Goal: Check status: Check status

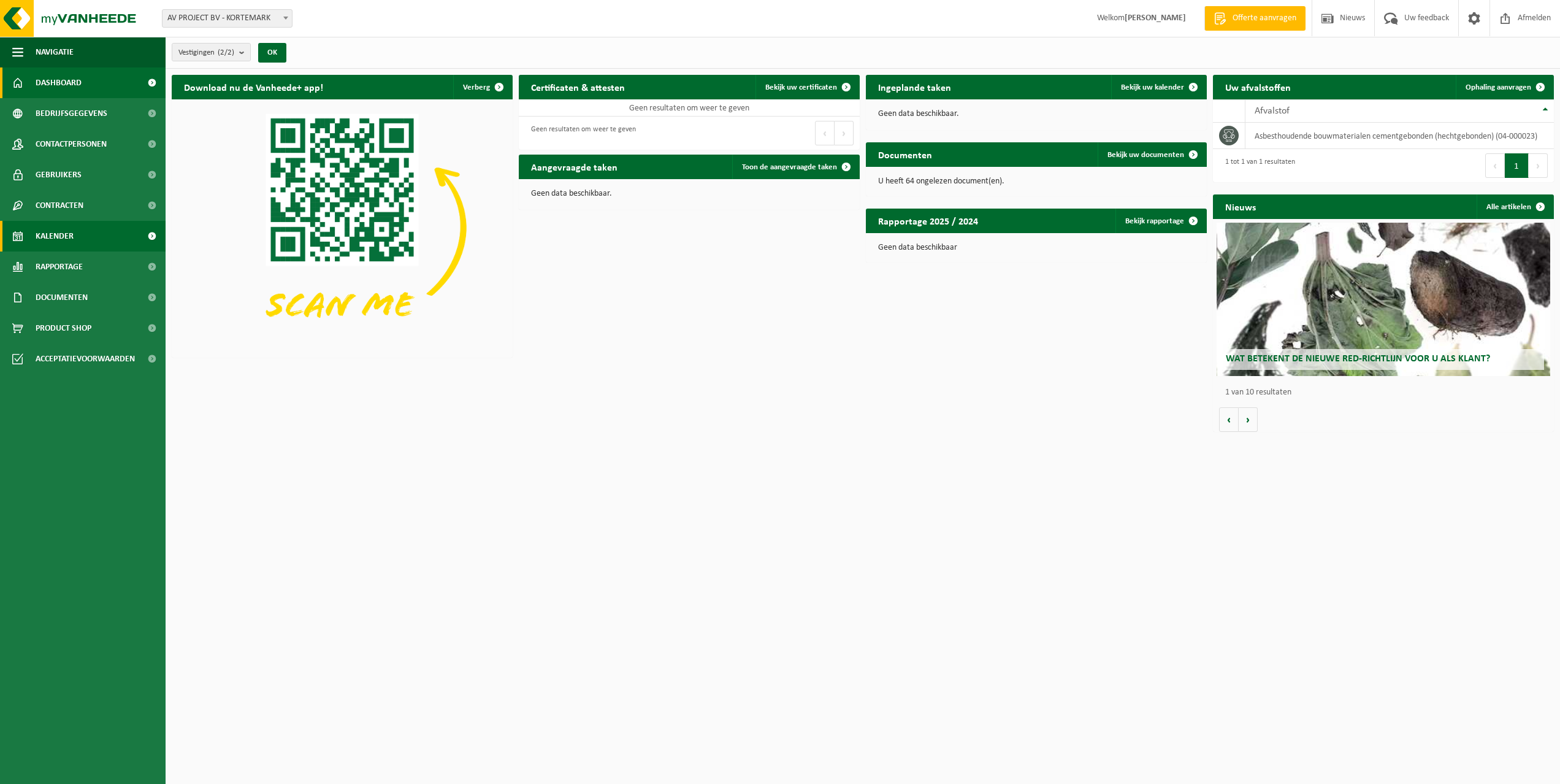
click at [62, 234] on span "Kalender" at bounding box center [55, 236] width 38 height 31
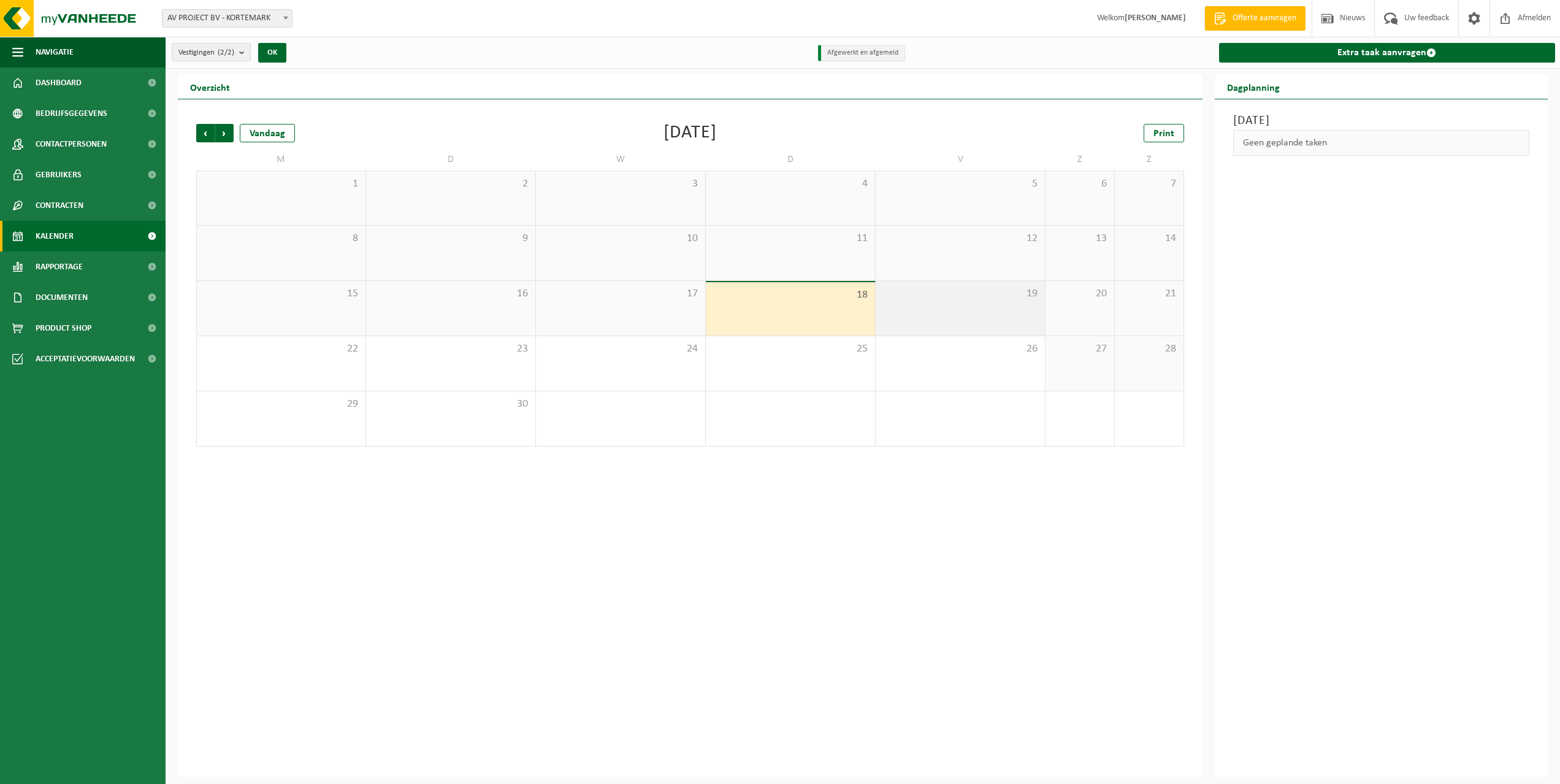
click at [938, 312] on div "19" at bounding box center [960, 308] width 169 height 55
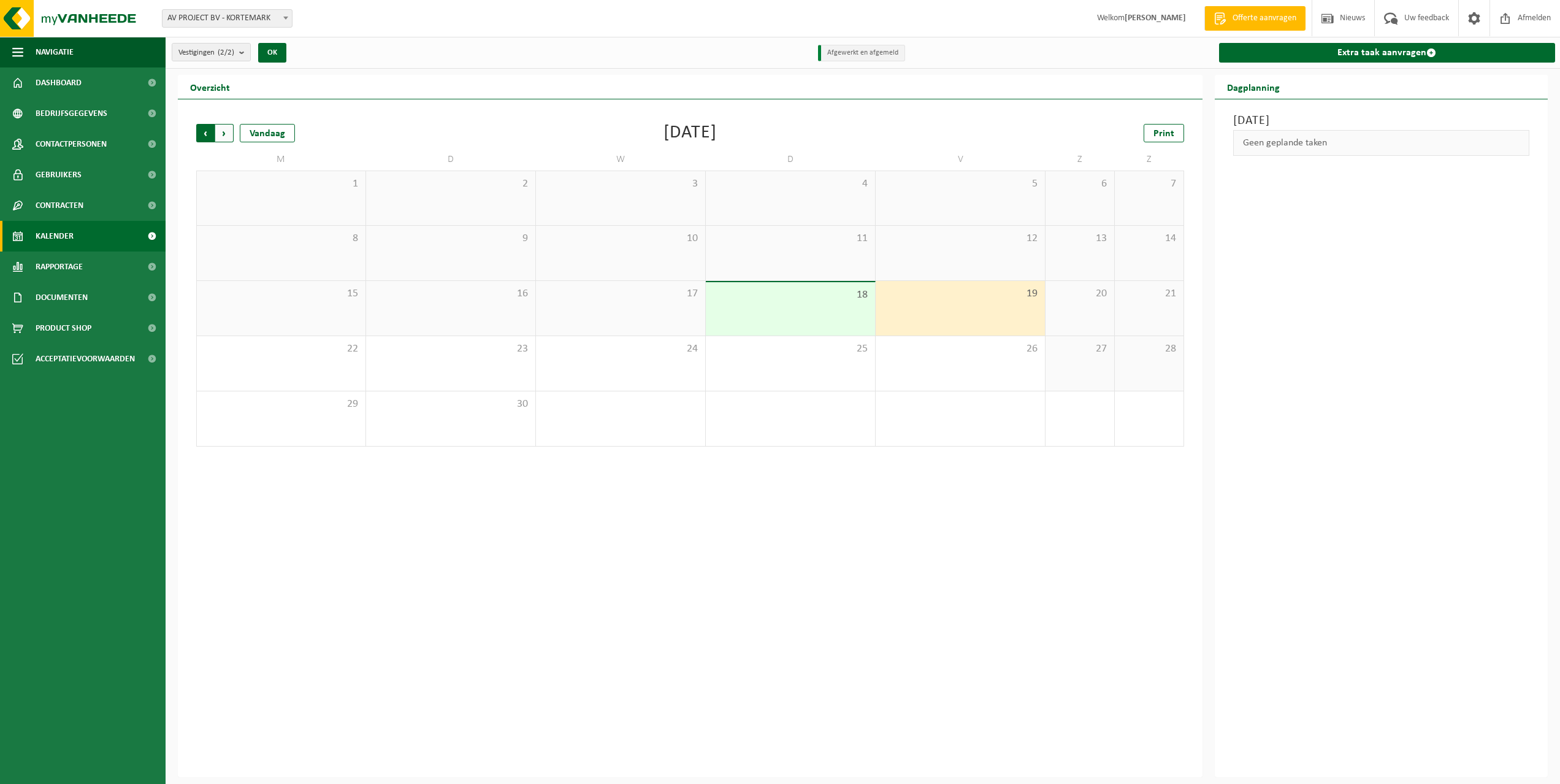
click at [226, 137] on span "Volgende" at bounding box center [224, 133] width 18 height 18
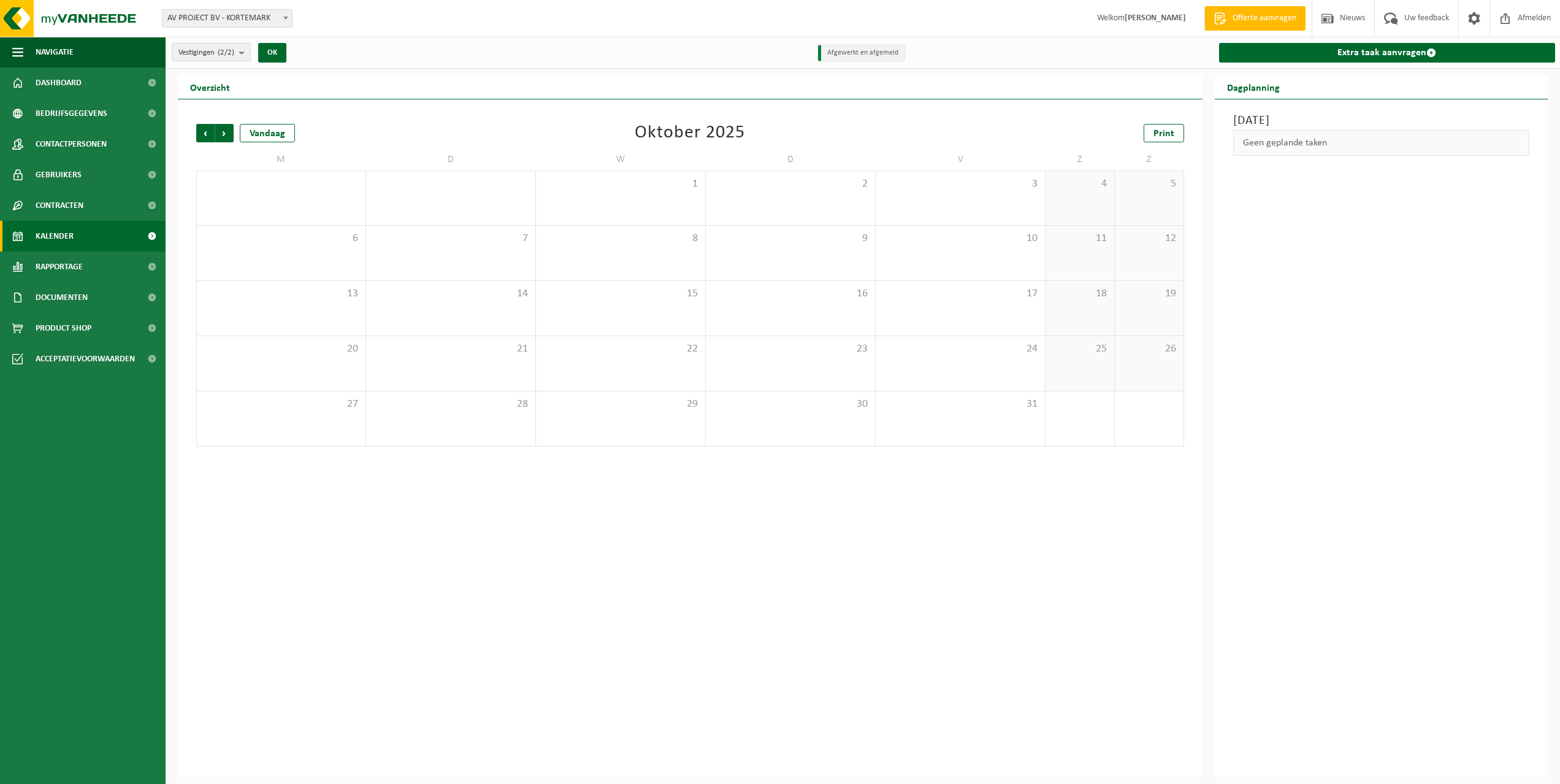
click at [226, 137] on span "Volgende" at bounding box center [224, 133] width 18 height 18
click at [209, 136] on span "Vorige" at bounding box center [205, 133] width 18 height 18
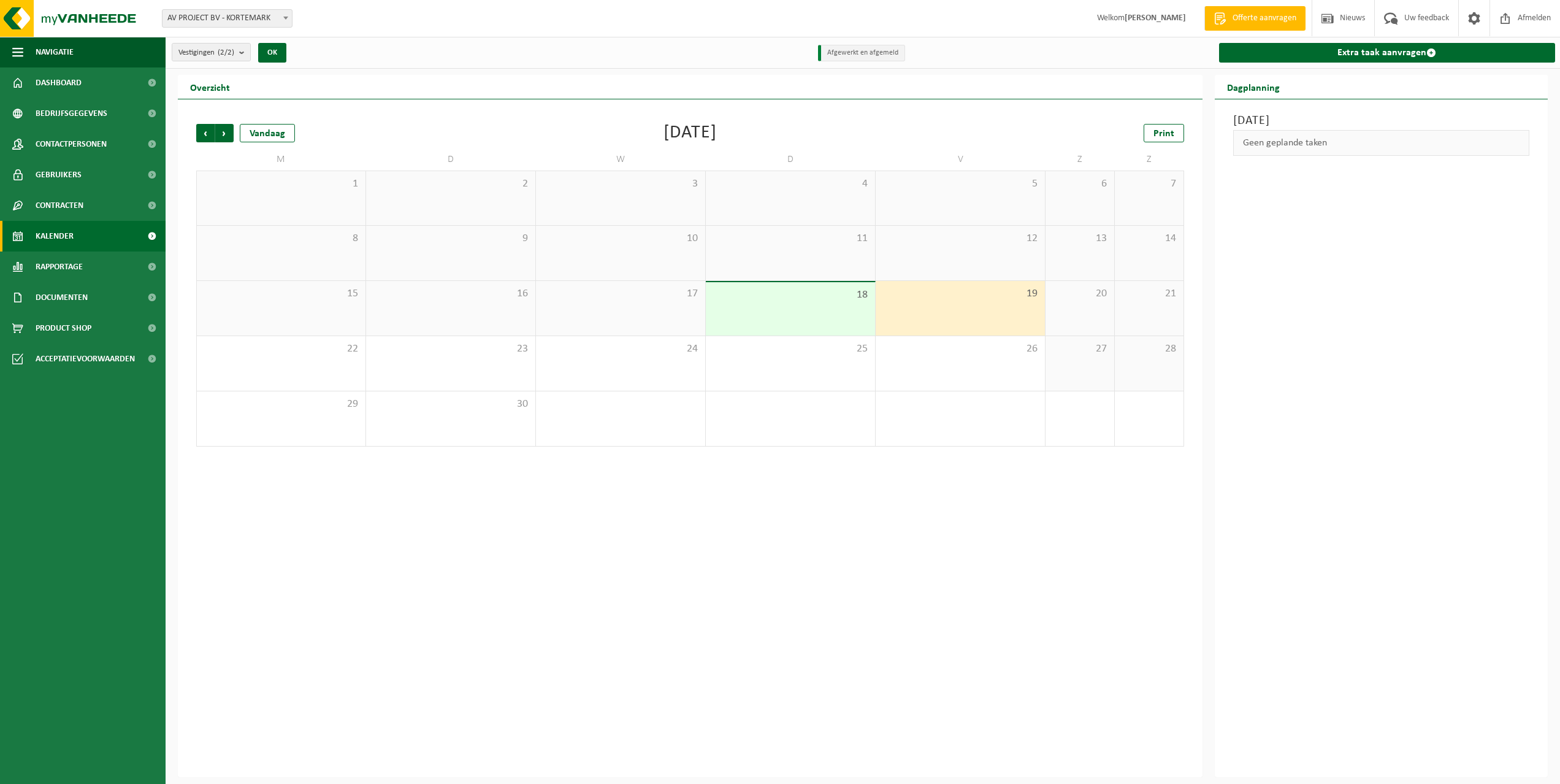
click at [227, 15] on span "AV PROJECT BV - KORTEMARK" at bounding box center [227, 18] width 129 height 17
click at [1524, 20] on span "Afmelden" at bounding box center [1534, 18] width 39 height 36
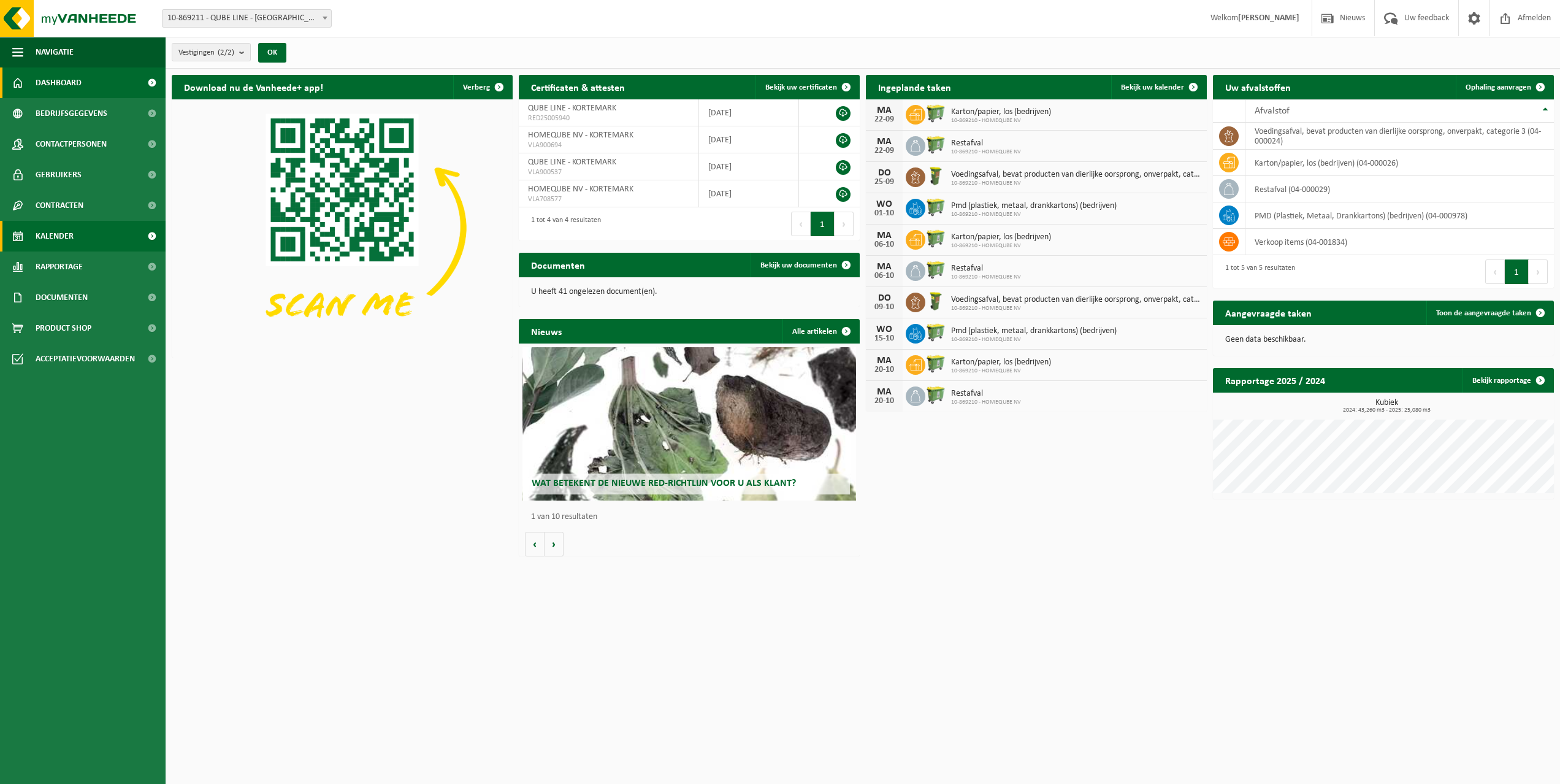
click at [78, 230] on link "Kalender" at bounding box center [83, 236] width 166 height 31
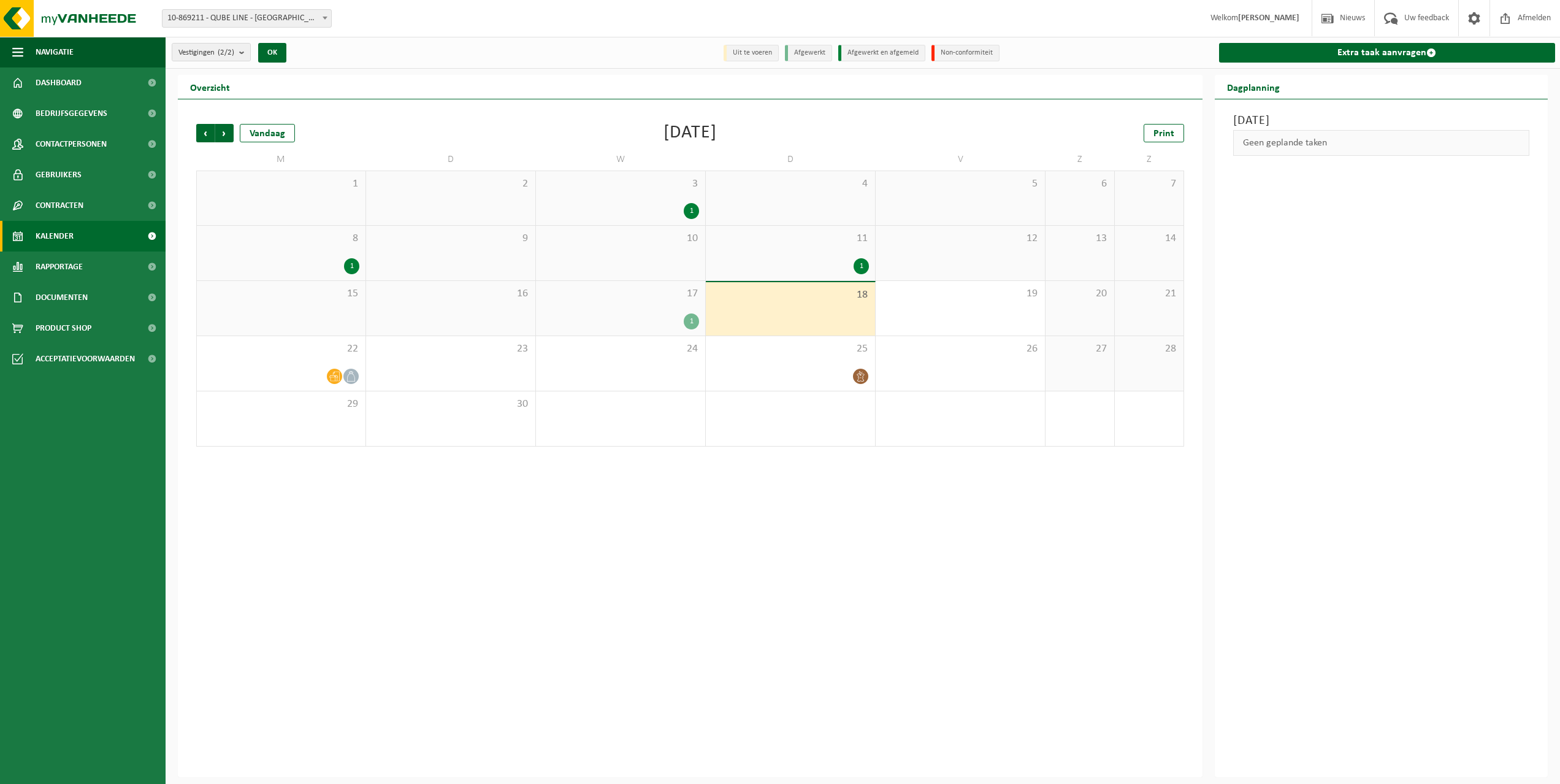
click at [670, 314] on div "1" at bounding box center [620, 321] width 157 height 16
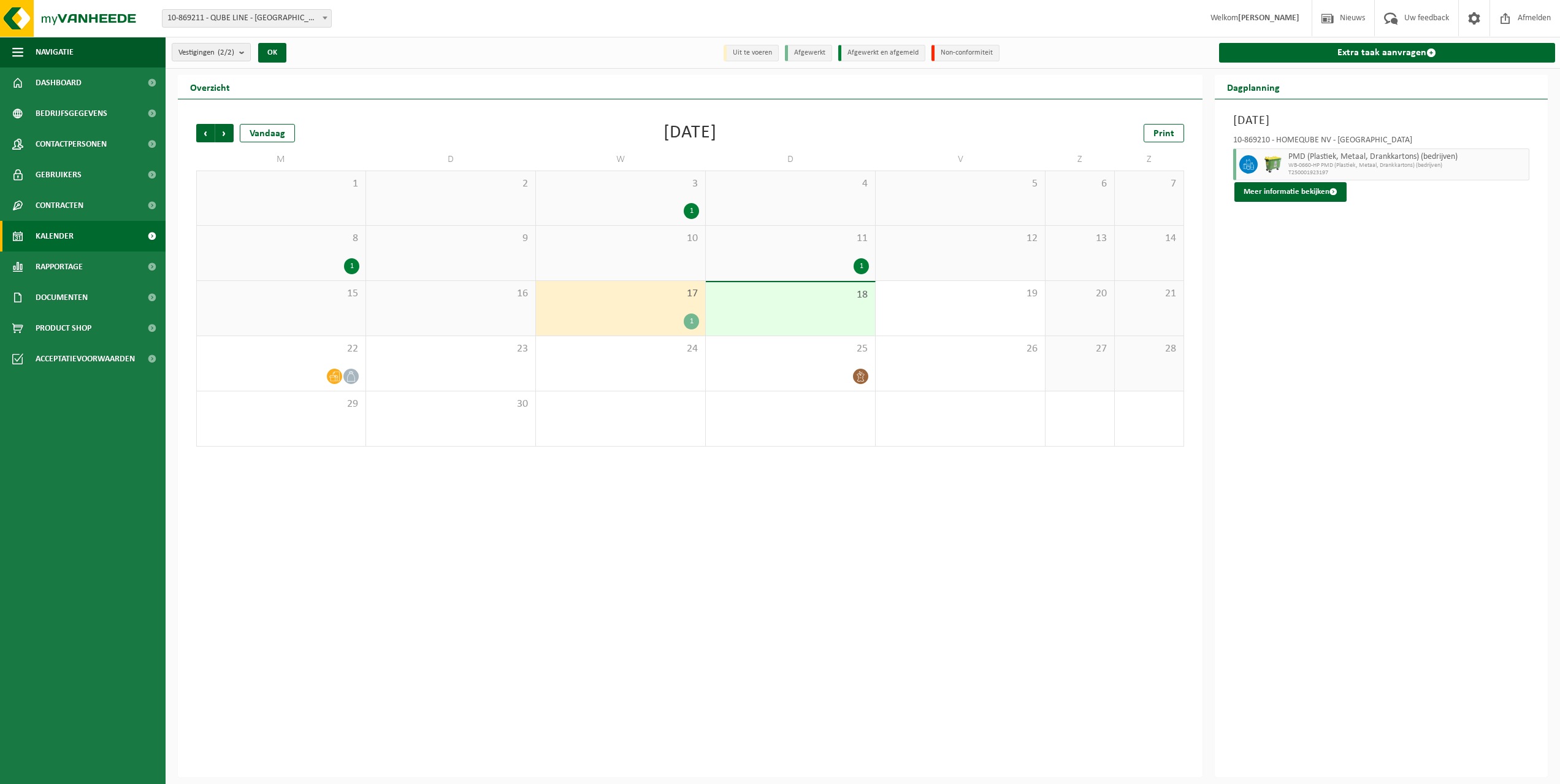
click at [775, 306] on div "18" at bounding box center [790, 308] width 169 height 53
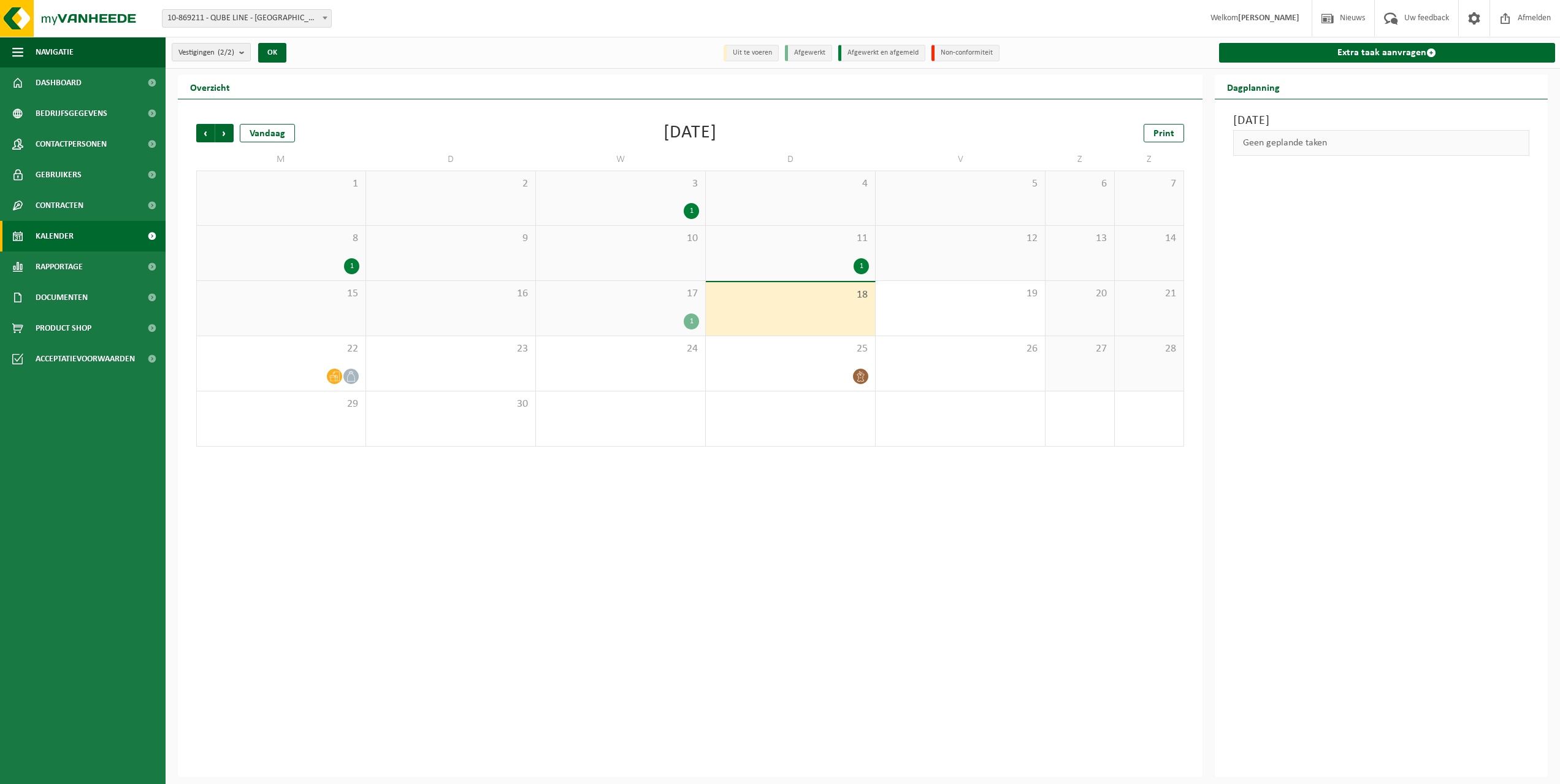
click at [620, 316] on div "1" at bounding box center [620, 321] width 157 height 16
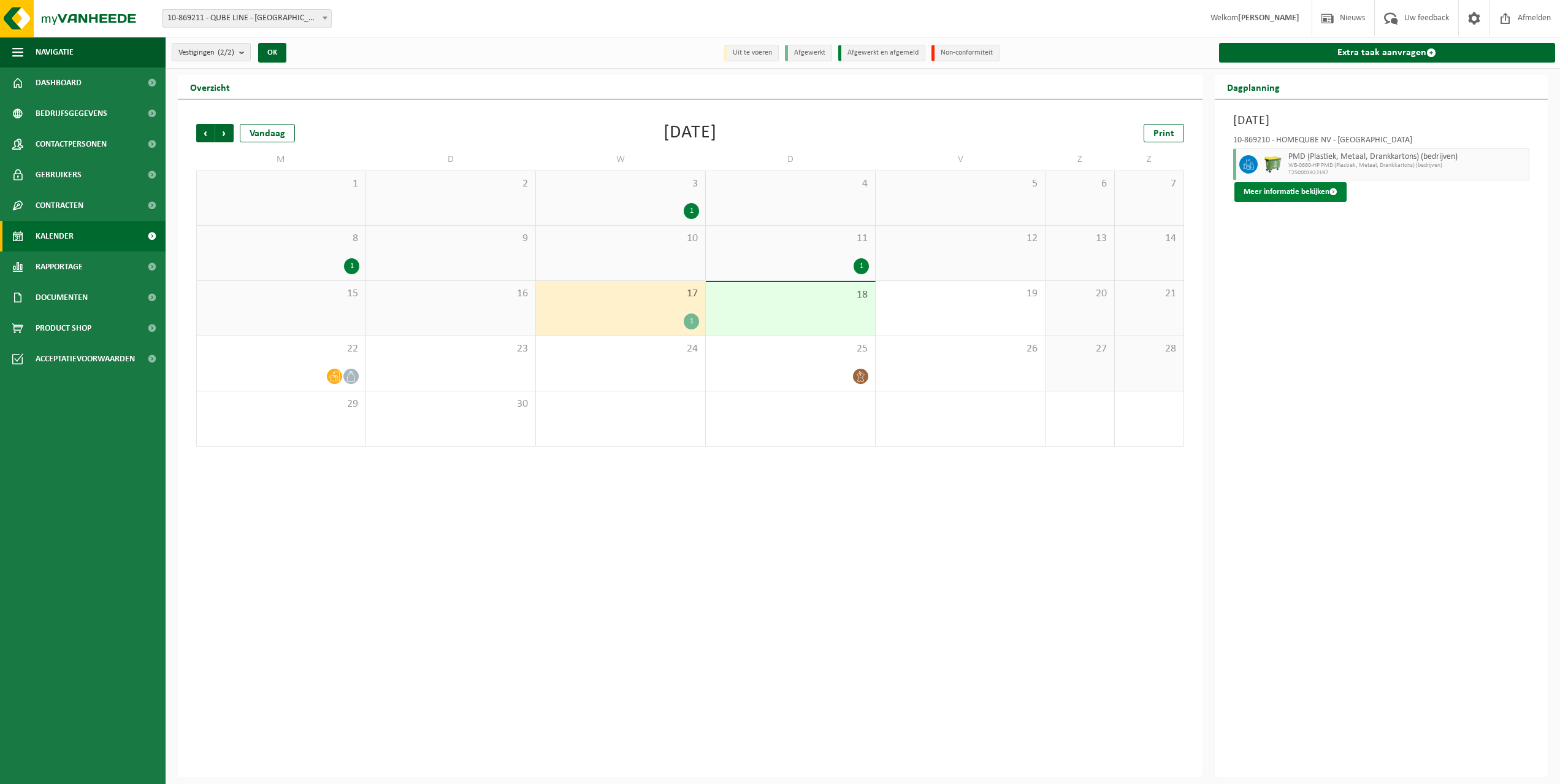
click at [1312, 192] on button "Meer informatie bekijken" at bounding box center [1291, 191] width 112 height 20
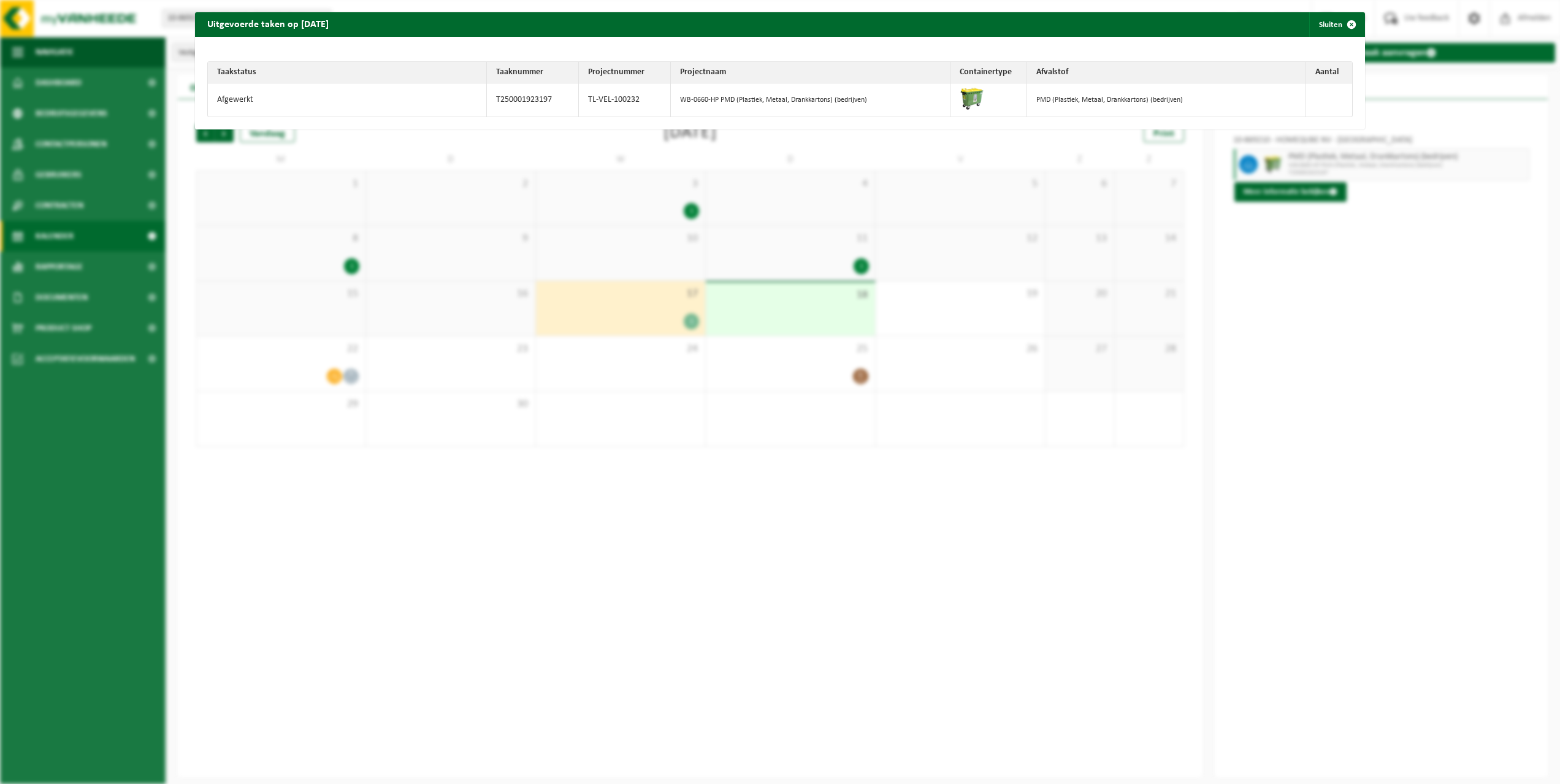
click at [716, 477] on div "Uitgevoerde taken op 2025-09-17 Sluiten Taakstatus Taaknummer Projectnummer Pro…" at bounding box center [780, 392] width 1560 height 784
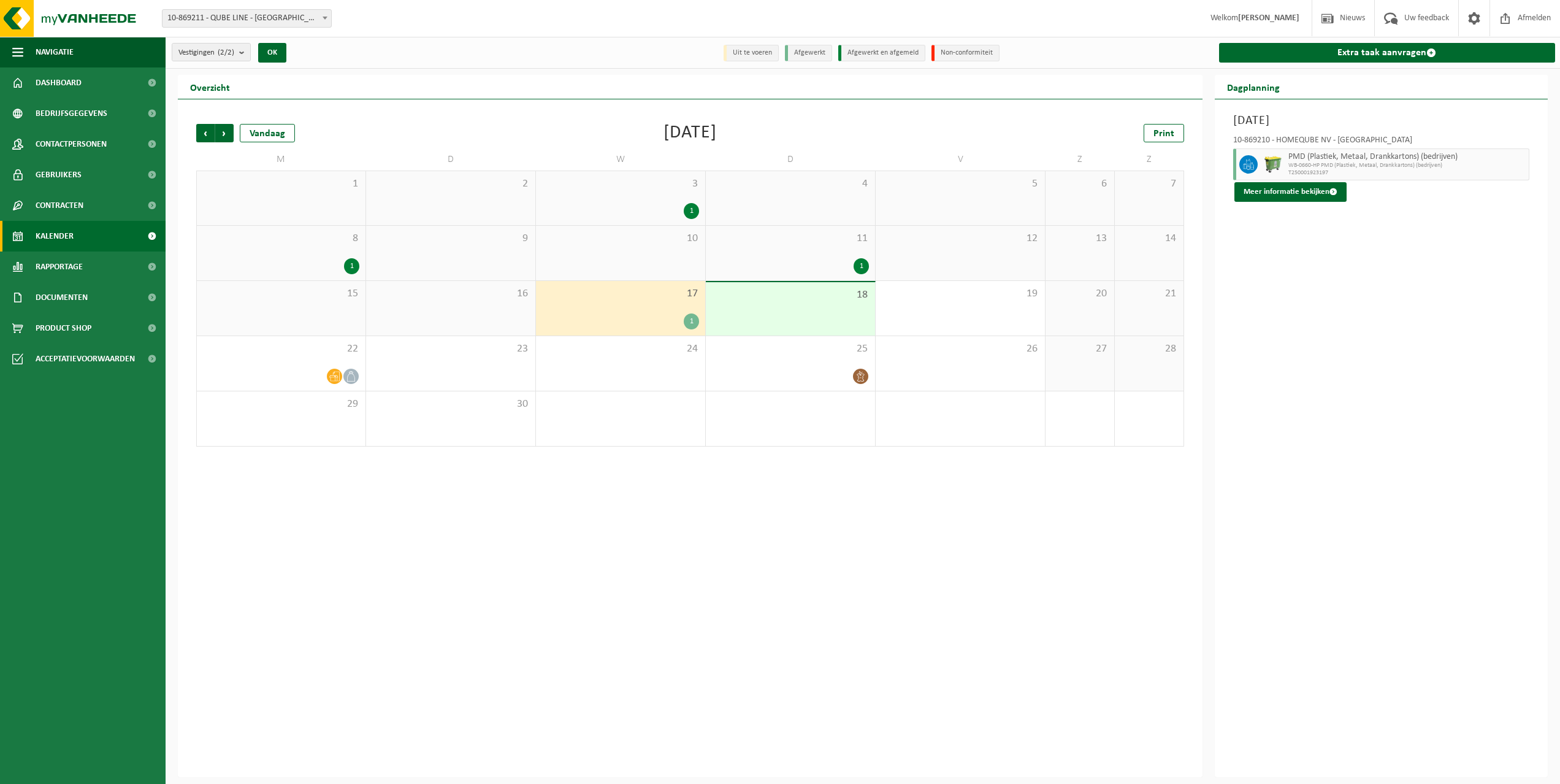
click at [799, 324] on div "18" at bounding box center [790, 308] width 169 height 53
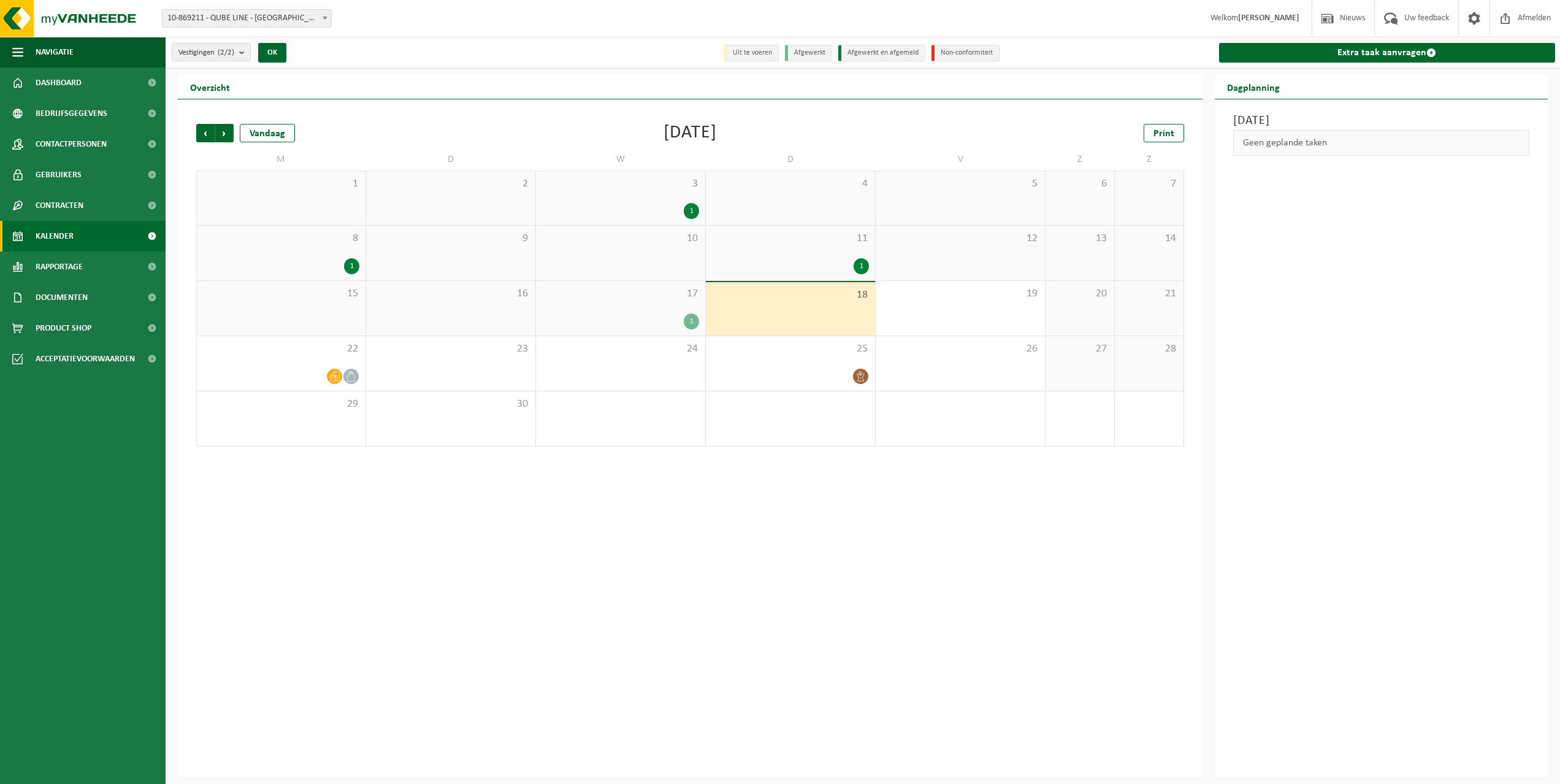
click at [645, 321] on div "1" at bounding box center [620, 321] width 157 height 16
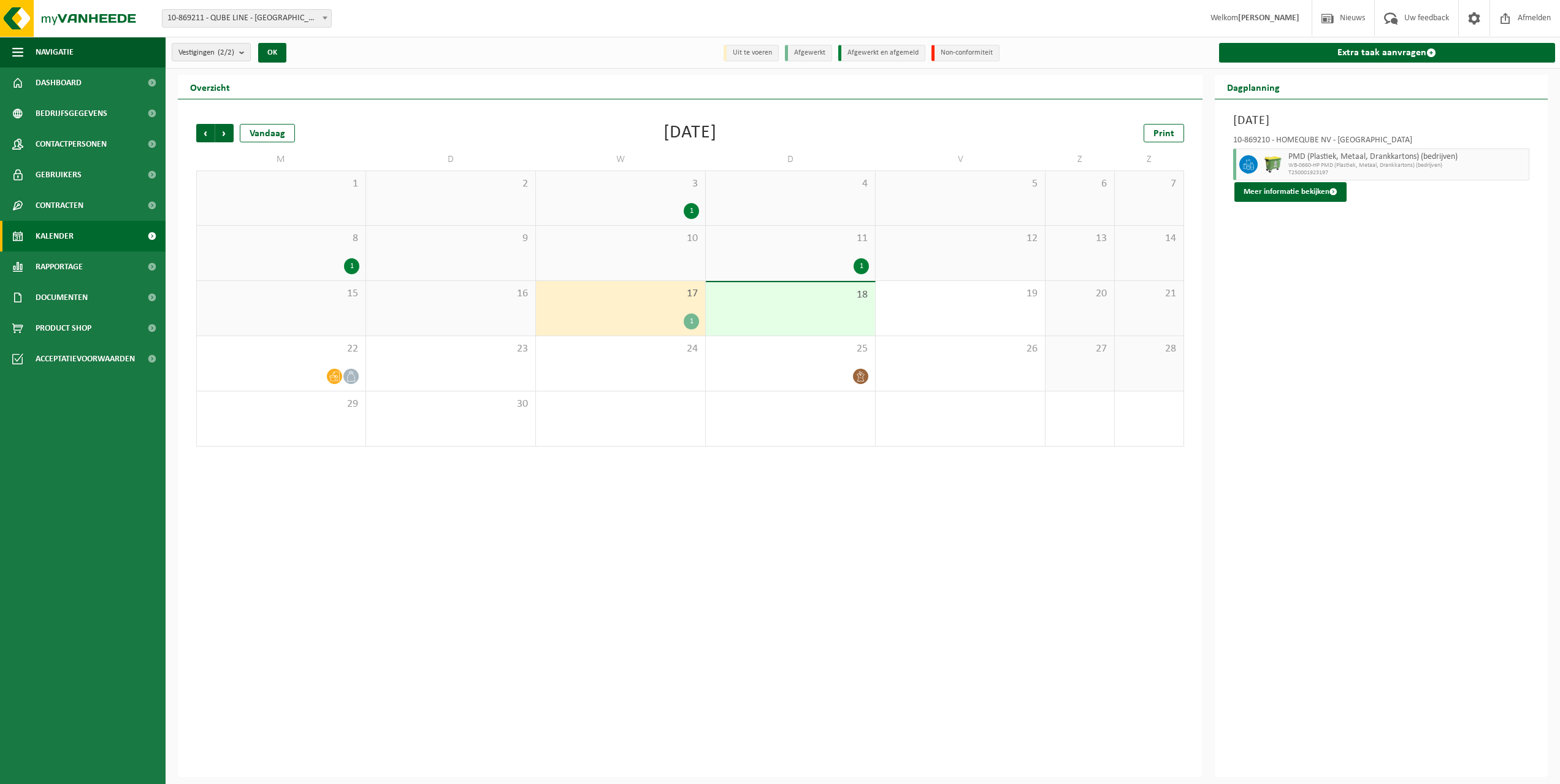
click at [748, 311] on div "18" at bounding box center [790, 308] width 169 height 53
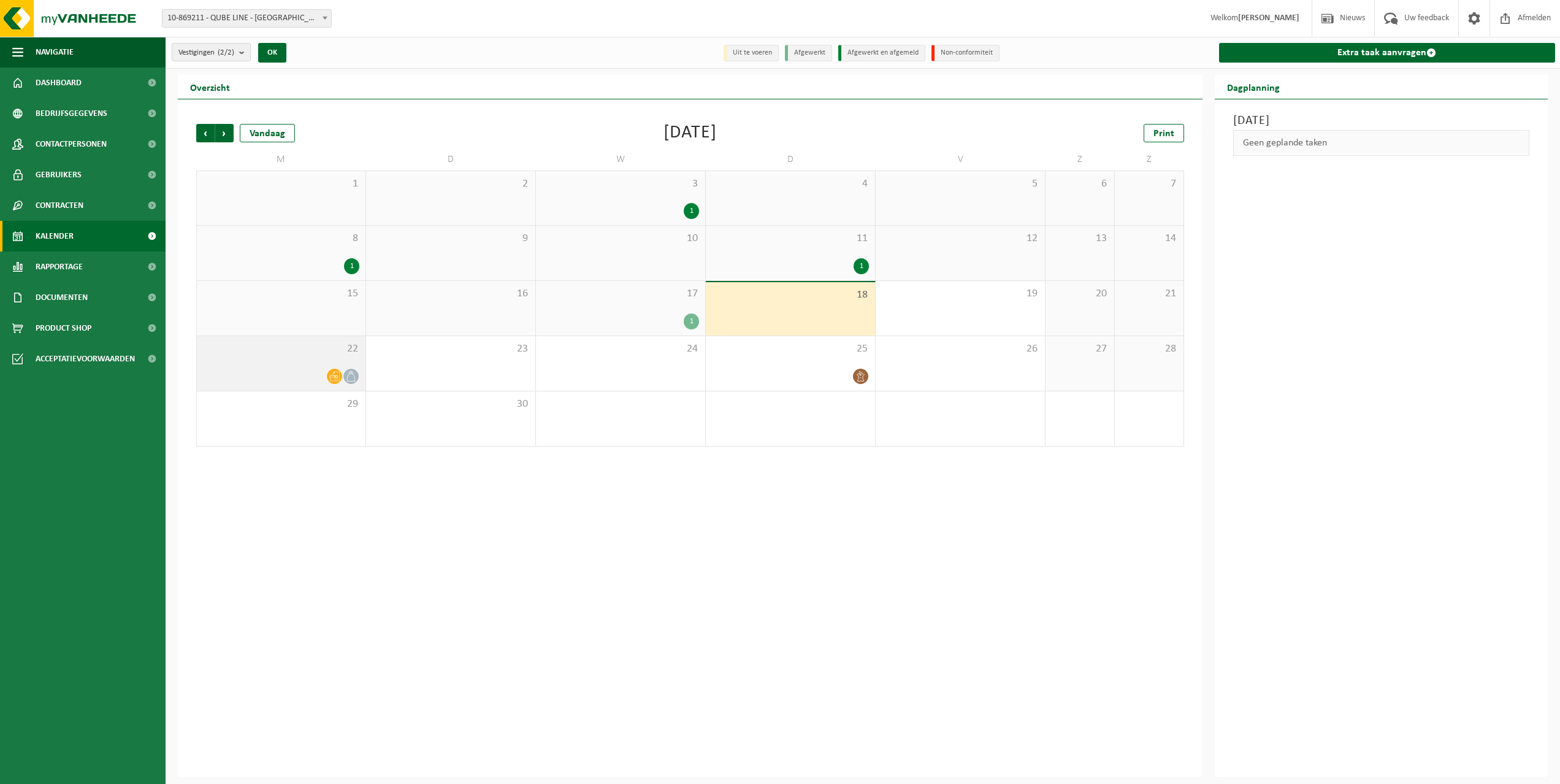
click at [308, 375] on div at bounding box center [281, 376] width 156 height 17
